Goal: Navigation & Orientation: Understand site structure

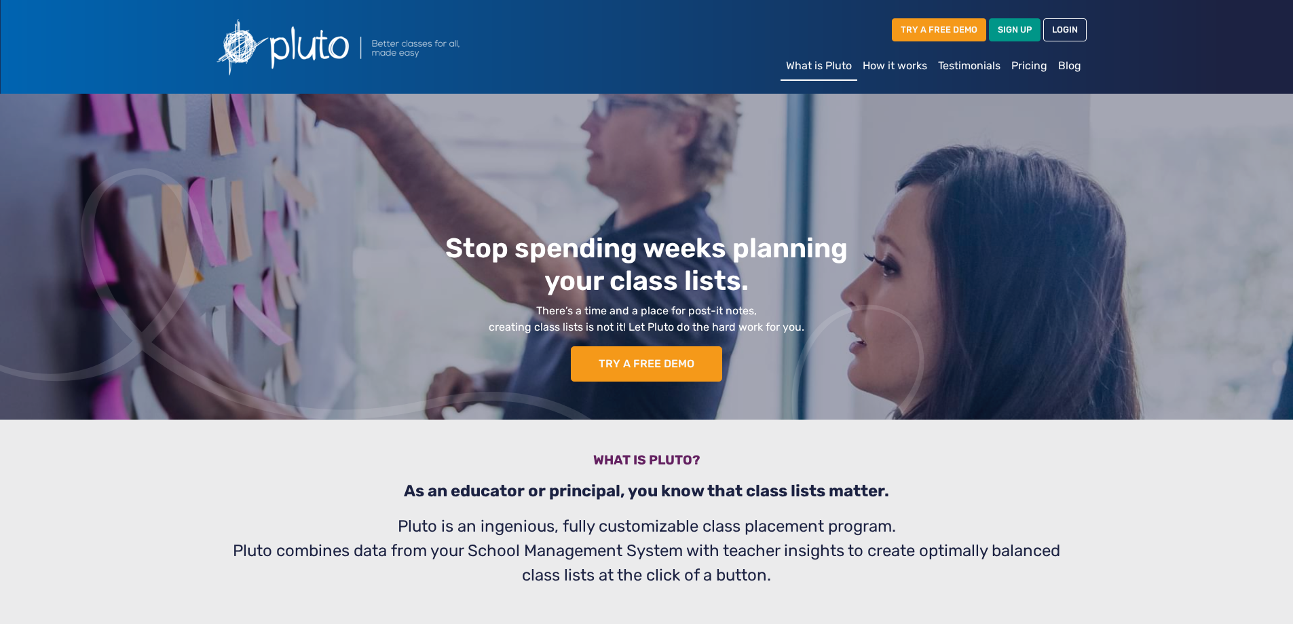
click at [971, 65] on link "Testimonials" at bounding box center [968, 65] width 73 height 27
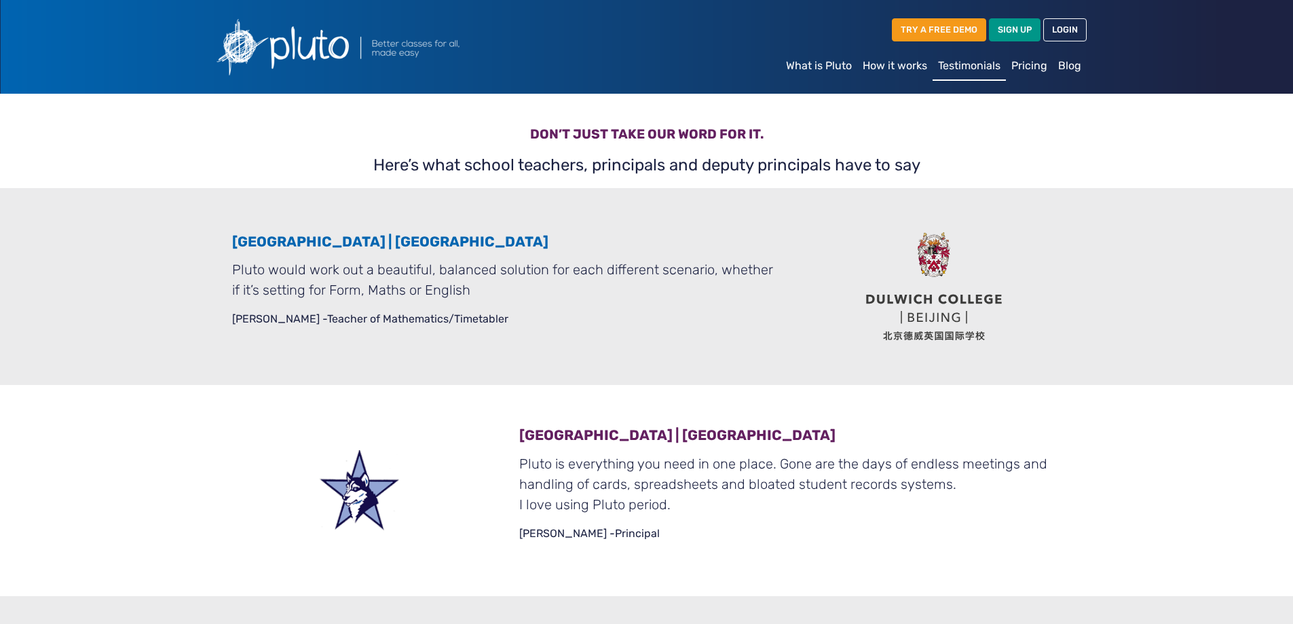
click at [901, 73] on link "How it works" at bounding box center [894, 65] width 75 height 27
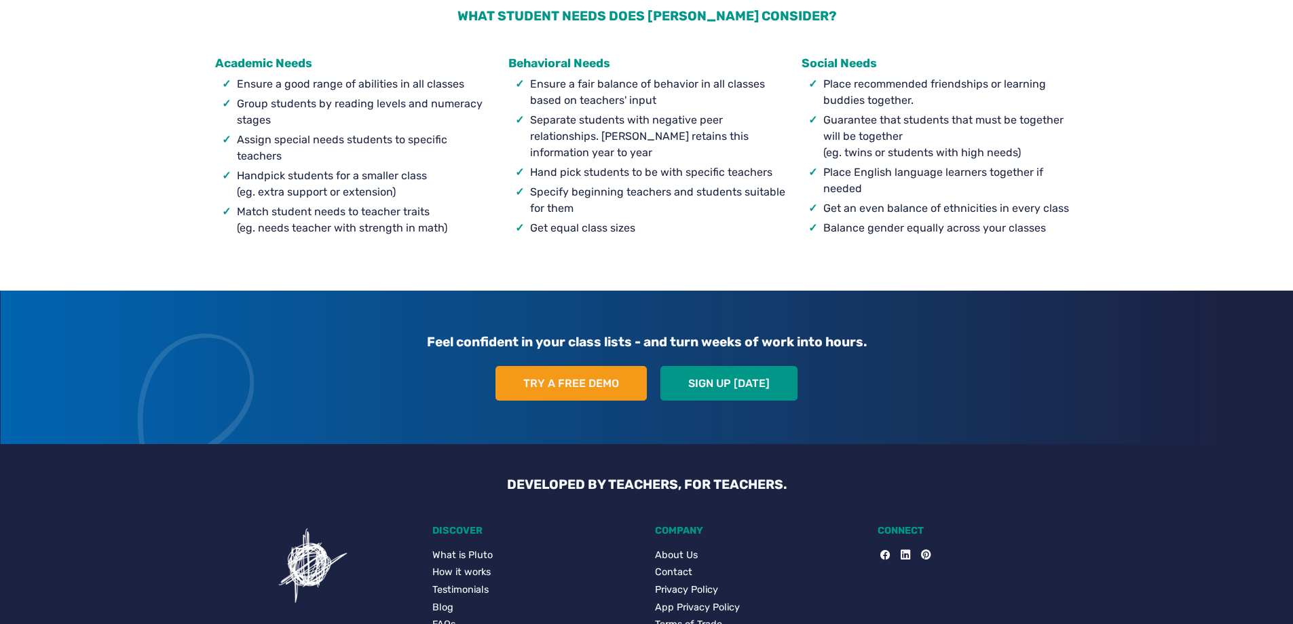
scroll to position [1332, 0]
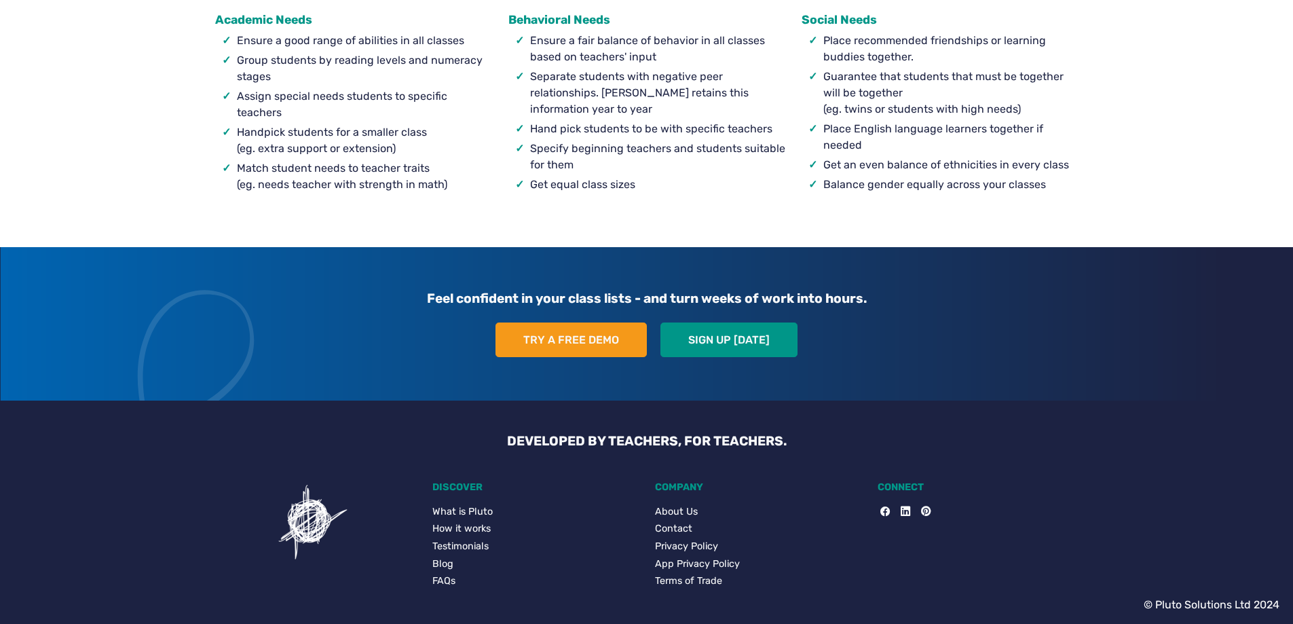
click at [667, 506] on link "About Us" at bounding box center [758, 511] width 206 height 15
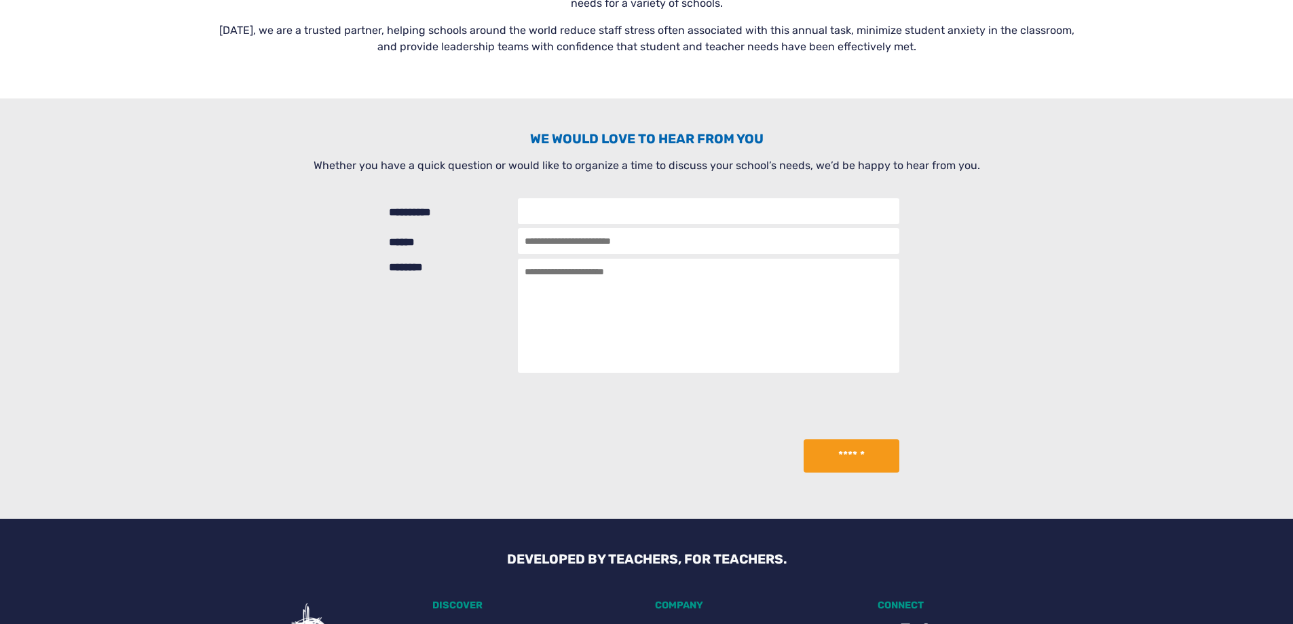
scroll to position [460, 0]
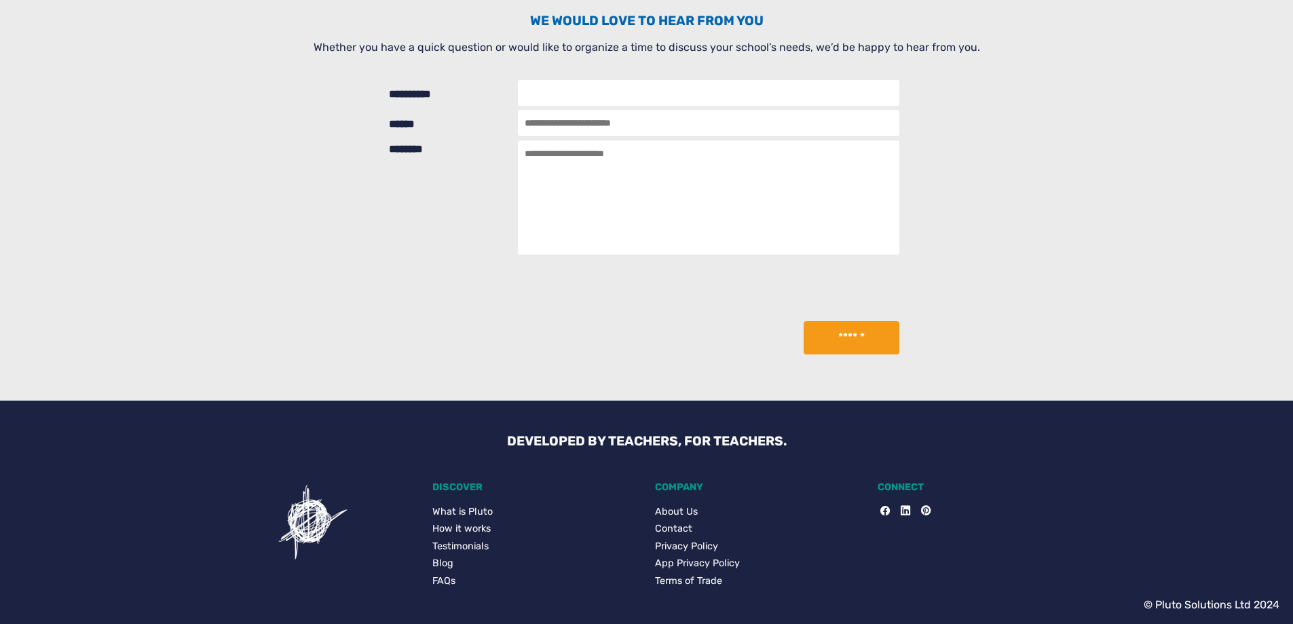
click at [681, 529] on link "Contact" at bounding box center [758, 528] width 206 height 15
